Goal: Find specific page/section: Find specific page/section

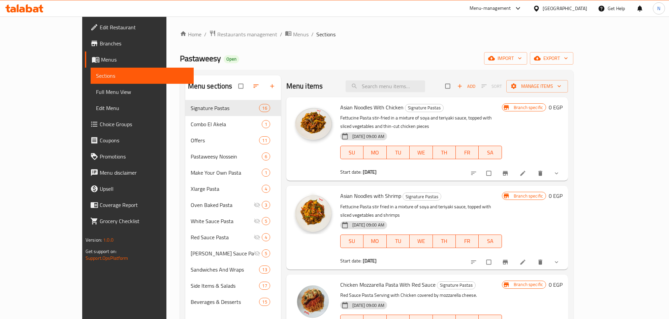
drag, startPoint x: 575, startPoint y: 16, endPoint x: 580, endPoint y: 9, distance: 8.5
click at [575, 16] on div "[GEOGRAPHIC_DATA]" at bounding box center [559, 8] width 65 height 16
click at [580, 9] on div "[GEOGRAPHIC_DATA]" at bounding box center [564, 8] width 44 height 7
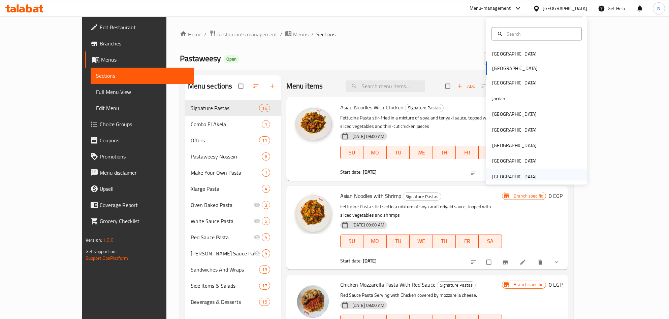
click at [510, 179] on div "United Arab Emirates" at bounding box center [514, 176] width 44 height 7
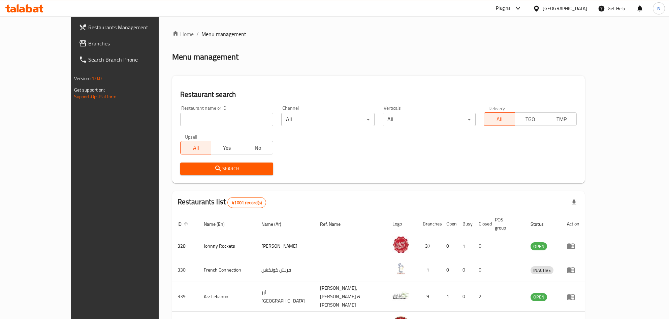
click at [88, 42] on span "Branches" at bounding box center [132, 43] width 89 height 8
